Goal: Check status: Check status

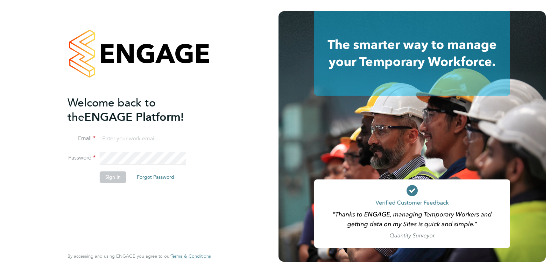
click at [133, 141] on input at bounding box center [143, 139] width 86 height 13
type input "[EMAIL_ADDRESS][DOMAIN_NAME]"
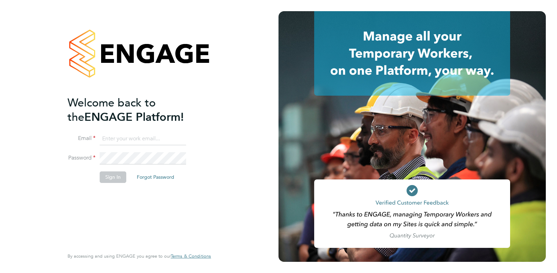
click at [139, 134] on input at bounding box center [143, 139] width 86 height 13
type input "[EMAIL_ADDRESS][DOMAIN_NAME]"
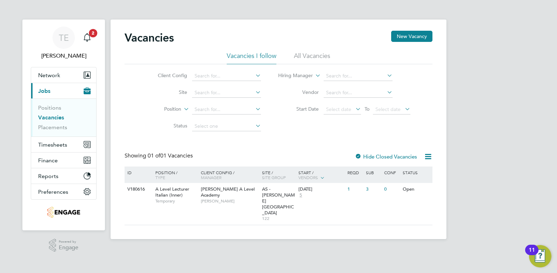
click at [311, 52] on li "All Vacancies" at bounding box center [312, 58] width 36 height 13
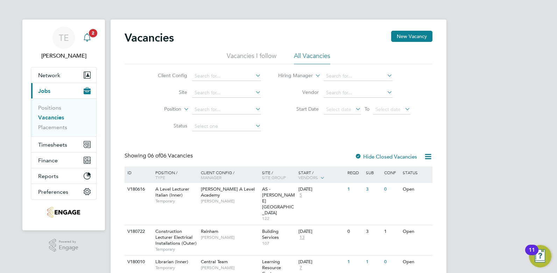
click at [90, 37] on icon "Main navigation" at bounding box center [87, 37] width 8 height 8
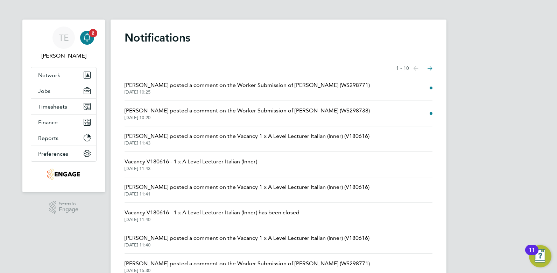
click at [258, 90] on span "[DATE] 10:25" at bounding box center [246, 93] width 245 height 6
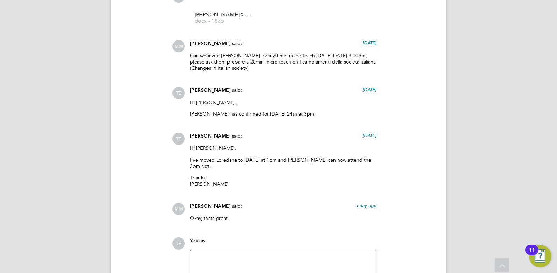
scroll to position [778, 0]
